Goal: Task Accomplishment & Management: Complete application form

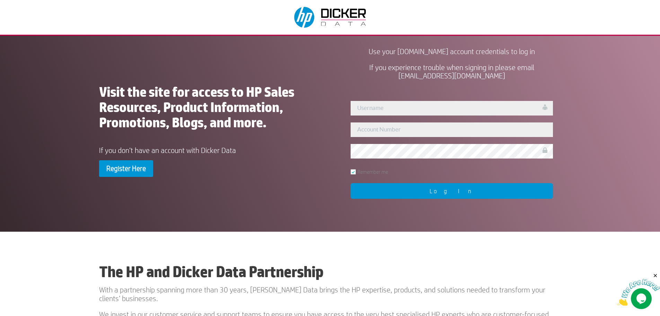
click at [327, 23] on img at bounding box center [331, 17] width 82 height 28
click at [387, 116] on div "User Not Found!! Remember me Log In" at bounding box center [452, 148] width 218 height 113
click at [385, 111] on input "text" at bounding box center [452, 107] width 202 height 15
type input "[PERSON_NAME].[PERSON_NAME]"
click at [377, 132] on input "text" at bounding box center [452, 129] width 202 height 15
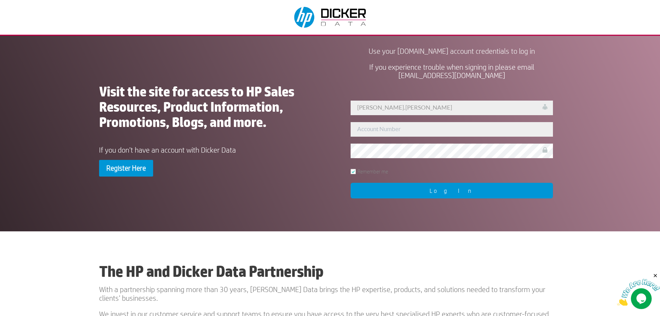
drag, startPoint x: 515, startPoint y: 74, endPoint x: 390, endPoint y: 76, distance: 124.4
click at [390, 76] on p "If you experience trouble when signing in please email [EMAIL_ADDRESS][DOMAIN_N…" at bounding box center [452, 71] width 218 height 17
copy span "[EMAIL_ADDRESS][DOMAIN_NAME]"
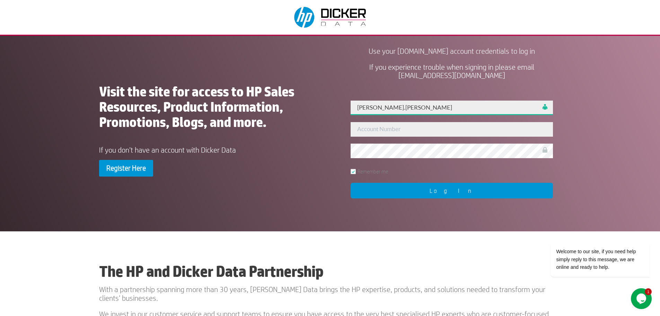
drag, startPoint x: 414, startPoint y: 109, endPoint x: 257, endPoint y: 115, distance: 157.1
click at [257, 115] on div "Visit the site for access to HP Sales Resources, Product Information, Promotion…" at bounding box center [330, 130] width 462 height 173
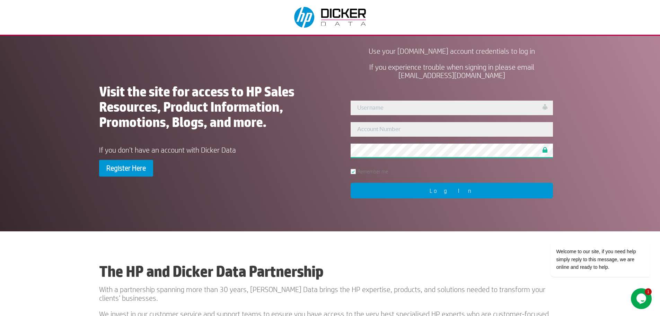
click at [229, 156] on div "Visit the site for access to HP Sales Resources, Product Information, Promotion…" at bounding box center [330, 130] width 462 height 173
click at [279, 144] on div "Visit the site for access to HP Sales Resources, Product Information, Promotion…" at bounding box center [208, 131] width 218 height 95
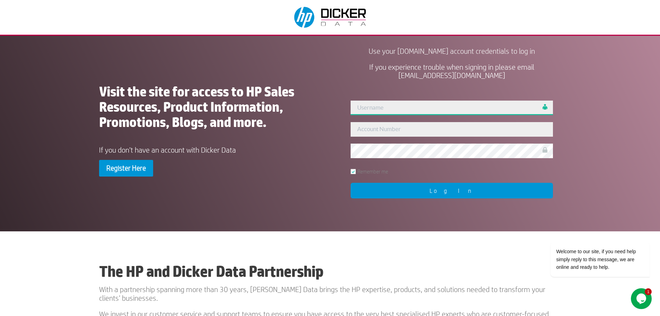
click at [380, 106] on input "text" at bounding box center [452, 107] width 202 height 15
